Goal: Task Accomplishment & Management: Complete application form

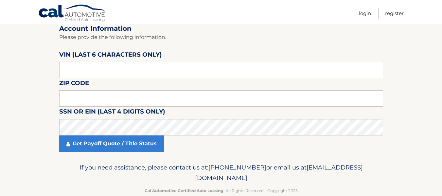
scroll to position [69, 0]
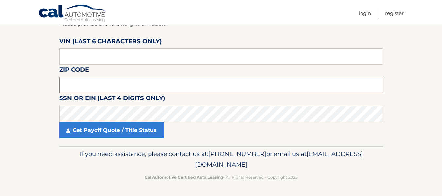
click at [83, 87] on input "text" at bounding box center [221, 85] width 324 height 16
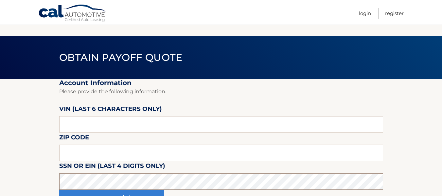
scroll to position [0, 0]
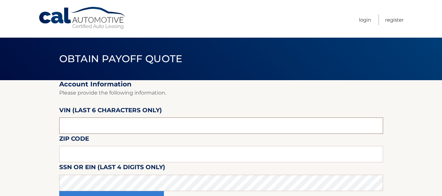
click at [96, 124] on input "text" at bounding box center [221, 125] width 324 height 16
click at [77, 125] on input "text" at bounding box center [221, 125] width 324 height 16
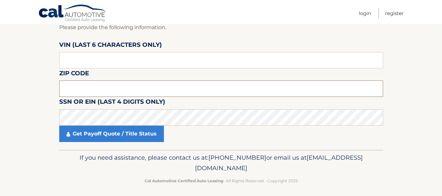
click at [79, 94] on input "text" at bounding box center [221, 88] width 324 height 16
type input "33157"
click at [29, 114] on section "Account Information Please provide the following information. [PERSON_NAME] (la…" at bounding box center [221, 82] width 442 height 135
drag, startPoint x: 91, startPoint y: 90, endPoint x: 44, endPoint y: 86, distance: 47.2
click at [44, 86] on section "Account Information Please provide the following information. [PERSON_NAME] (la…" at bounding box center [221, 82] width 442 height 135
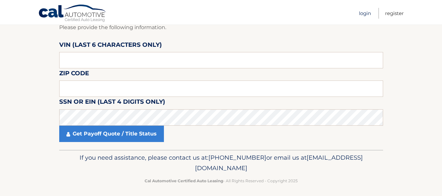
click at [367, 16] on link "Login" at bounding box center [365, 13] width 12 height 11
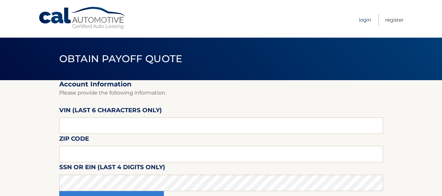
click at [365, 20] on link "Login" at bounding box center [365, 19] width 12 height 11
